Goal: Navigation & Orientation: Find specific page/section

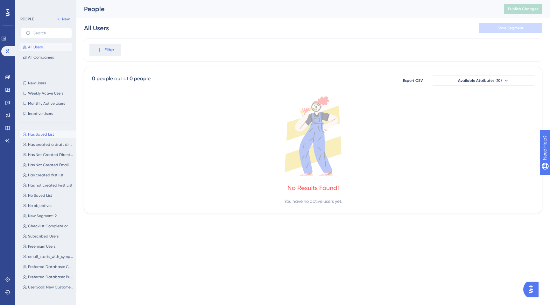
click at [42, 136] on span "Has Saved List" at bounding box center [41, 134] width 26 height 5
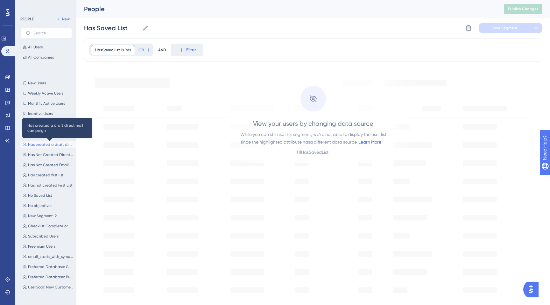
click at [41, 146] on span "Has created a draft direct mail campaign" at bounding box center [50, 144] width 45 height 5
type input "Has created a draft direct mail campaign"
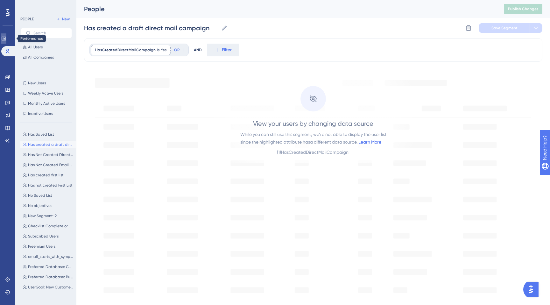
click at [6, 41] on link at bounding box center [3, 38] width 5 height 10
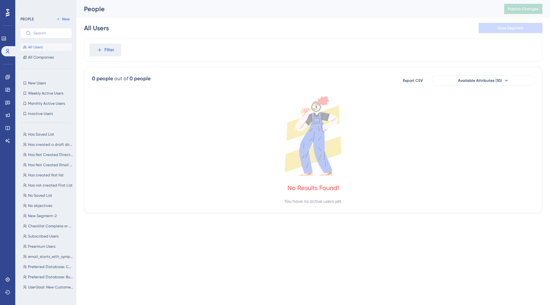
click at [36, 47] on span "All Users" at bounding box center [35, 47] width 15 height 5
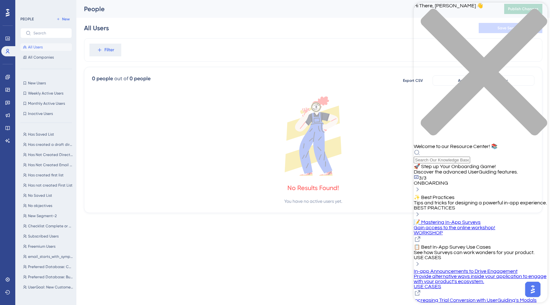
click at [538, 11] on icon "close resource center" at bounding box center [481, 76] width 134 height 134
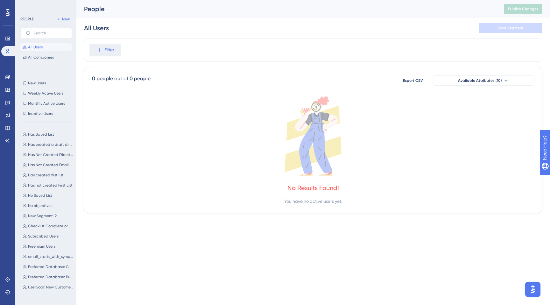
click at [34, 46] on span "All Users" at bounding box center [35, 47] width 15 height 5
click at [7, 77] on icon at bounding box center [7, 77] width 4 height 4
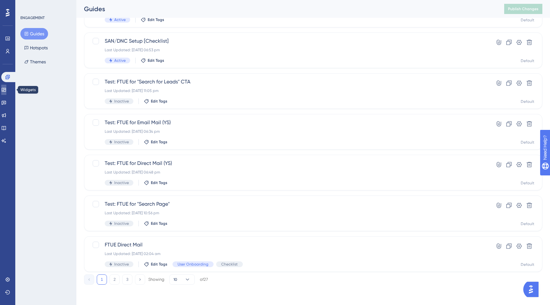
click at [6, 91] on icon at bounding box center [3, 89] width 5 height 5
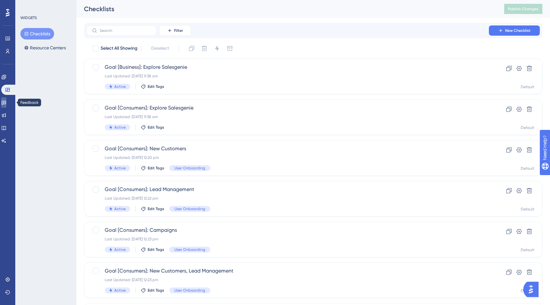
click at [6, 103] on icon at bounding box center [4, 103] width 4 height 4
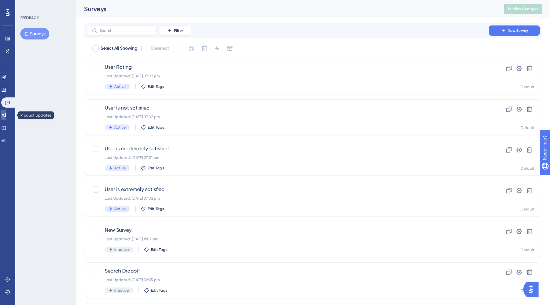
click at [6, 117] on icon at bounding box center [3, 115] width 5 height 5
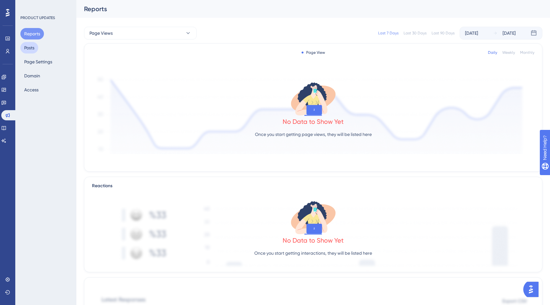
click at [28, 47] on button "Posts" at bounding box center [29, 47] width 18 height 11
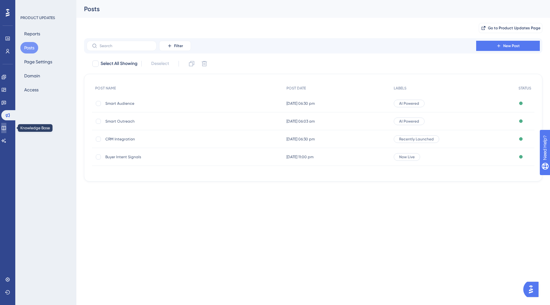
click at [6, 131] on link at bounding box center [3, 128] width 5 height 10
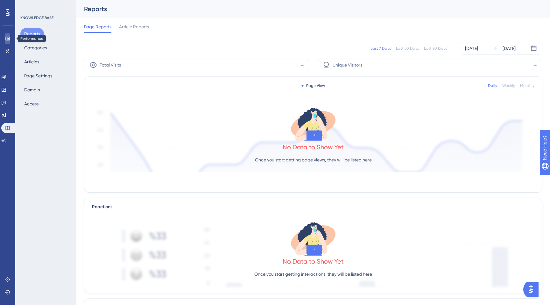
click at [9, 40] on icon at bounding box center [7, 38] width 5 height 5
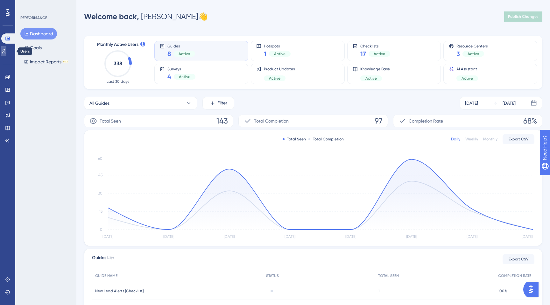
click at [6, 52] on link at bounding box center [3, 51] width 5 height 10
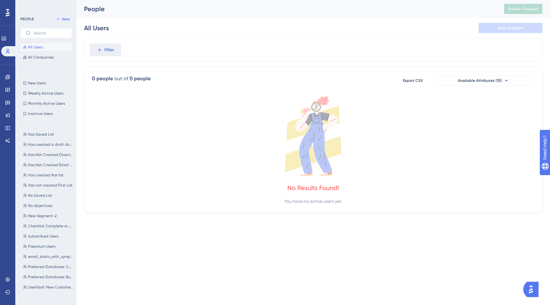
click at [281, 48] on div "Filter" at bounding box center [313, 50] width 459 height 24
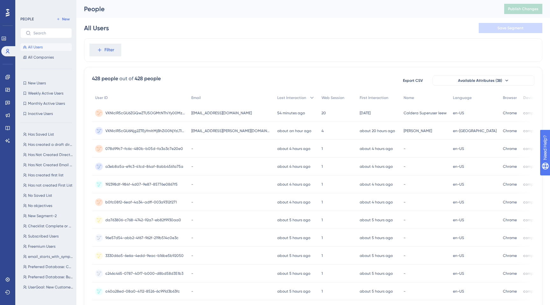
click at [145, 116] on div "VXNlclR5cGU6ZGQwZTU5OGMtNThiYy00MzllLWFlMWUtNzk5MDE2NDcyZTVj VXNlclR5cGU6ZGQwZT…" at bounding box center [145, 113] width 80 height 18
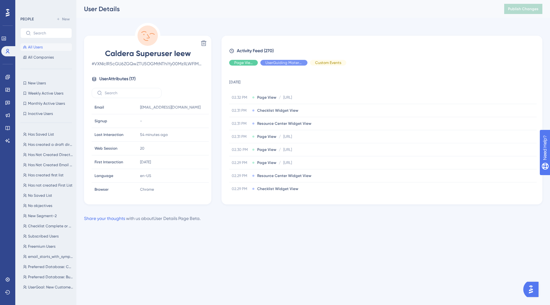
click at [193, 64] on span "# VXNlclR5cGU6ZGQwZTU5OGMtNThiYy00MzllLWFlMWUtNzk5MDE2NDcyZTVj" at bounding box center [148, 64] width 112 height 8
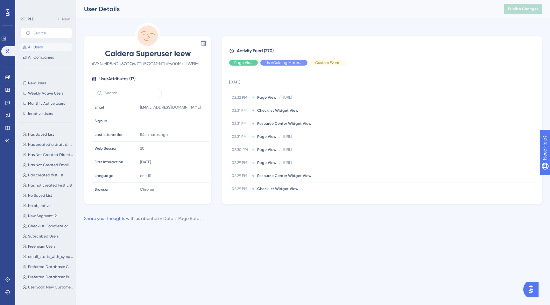
click at [193, 64] on span "# VXNlclR5cGU6ZGQwZTU5OGMtNThiYy00MzllLWFlMWUtNzk5MDE2NDcyZTVj" at bounding box center [148, 64] width 112 height 8
click at [44, 46] on button "All Users" at bounding box center [46, 47] width 52 height 8
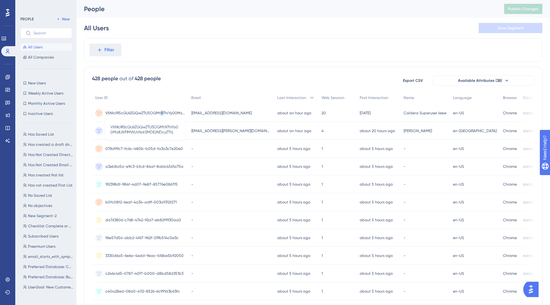
click at [162, 113] on span "VXNlclR5cGU6ZGQwZTU5OGMtNThiYy00MzllLWFlMWUtNzk5MDE2NDcyZTVj" at bounding box center [145, 113] width 80 height 5
click at [159, 113] on span "VXNlclR5cGU6ZGQwZTU5OGMtNThiYy00MzllLWFlMWUtNzk5MDE2NDcyZTVj" at bounding box center [145, 113] width 80 height 5
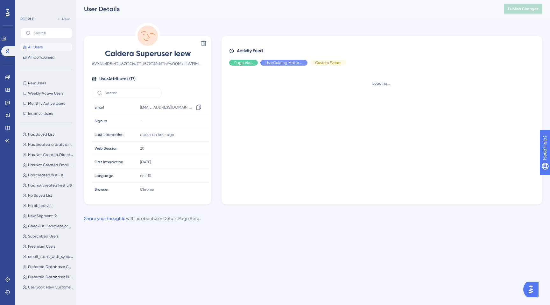
click at [159, 113] on div "[EMAIL_ADDRESS][DOMAIN_NAME] Copy [EMAIL_ADDRESS][DOMAIN_NAME]" at bounding box center [172, 107] width 69 height 13
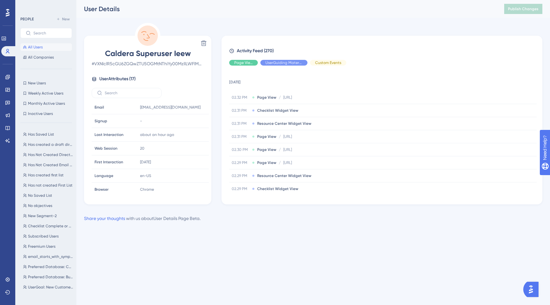
click at [145, 65] on span "# VXNlclR5cGU6ZGQwZTU5OGMtNThiYy00MzllLWFlMWUtNzk5MDE2NDcyZTVj" at bounding box center [148, 64] width 112 height 8
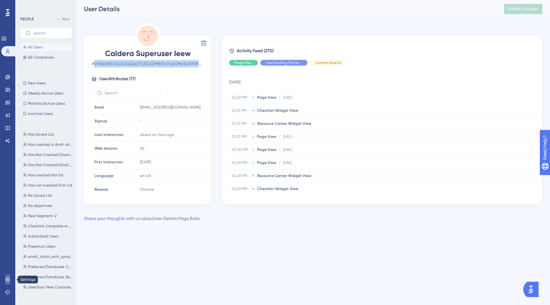
click at [9, 281] on icon at bounding box center [7, 279] width 5 height 5
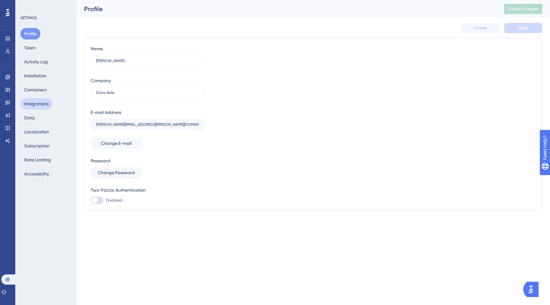
click at [36, 104] on button "Integrations" at bounding box center [36, 103] width 32 height 11
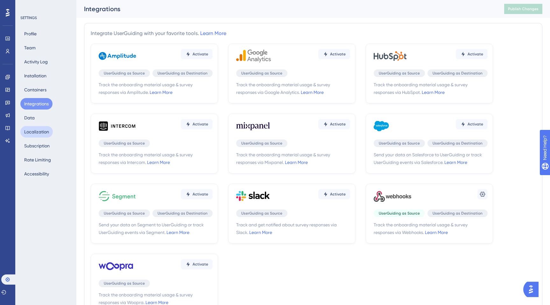
click at [39, 132] on button "Localization" at bounding box center [36, 131] width 32 height 11
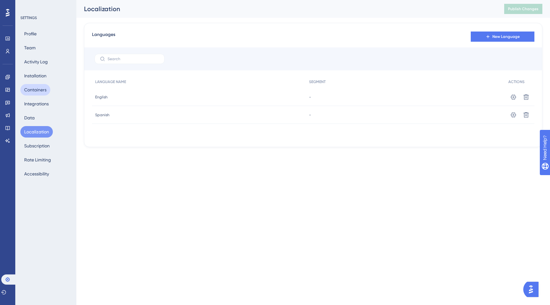
click at [36, 85] on button "Containers" at bounding box center [35, 89] width 30 height 11
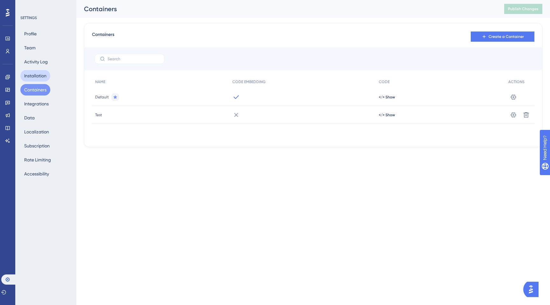
click at [34, 73] on button "Installation" at bounding box center [35, 75] width 30 height 11
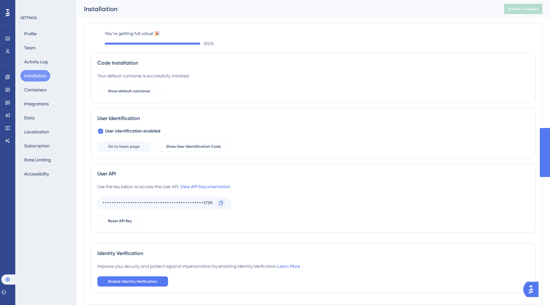
click at [219, 203] on icon at bounding box center [221, 203] width 4 height 4
